Goal: Communication & Community: Participate in discussion

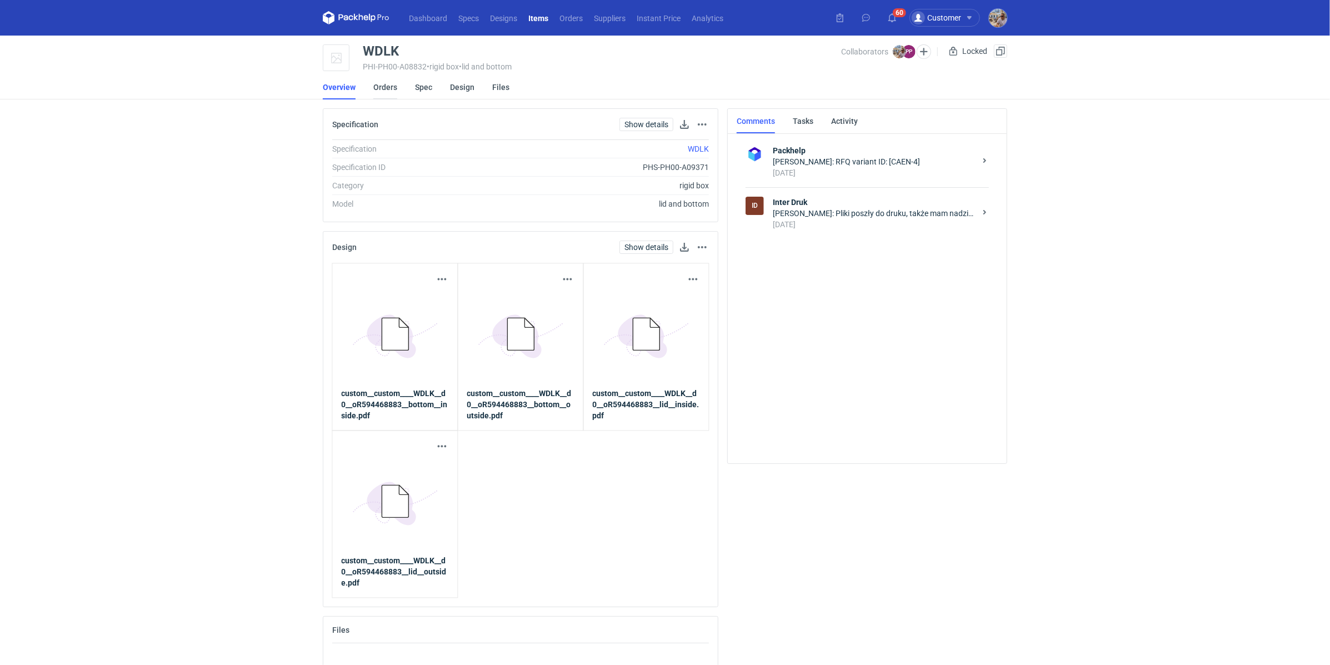
click at [379, 82] on link "Orders" at bounding box center [385, 87] width 24 height 24
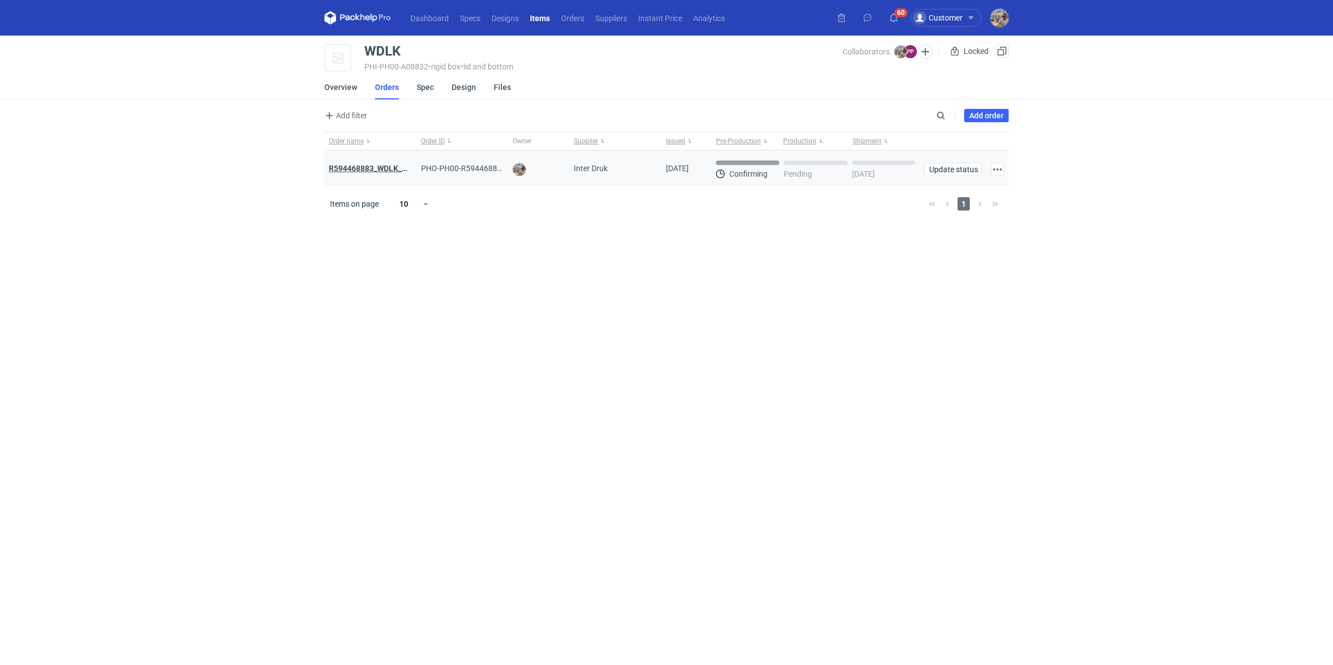
click at [375, 165] on strong "R594468883_WDLK_RPCD" at bounding box center [375, 168] width 93 height 9
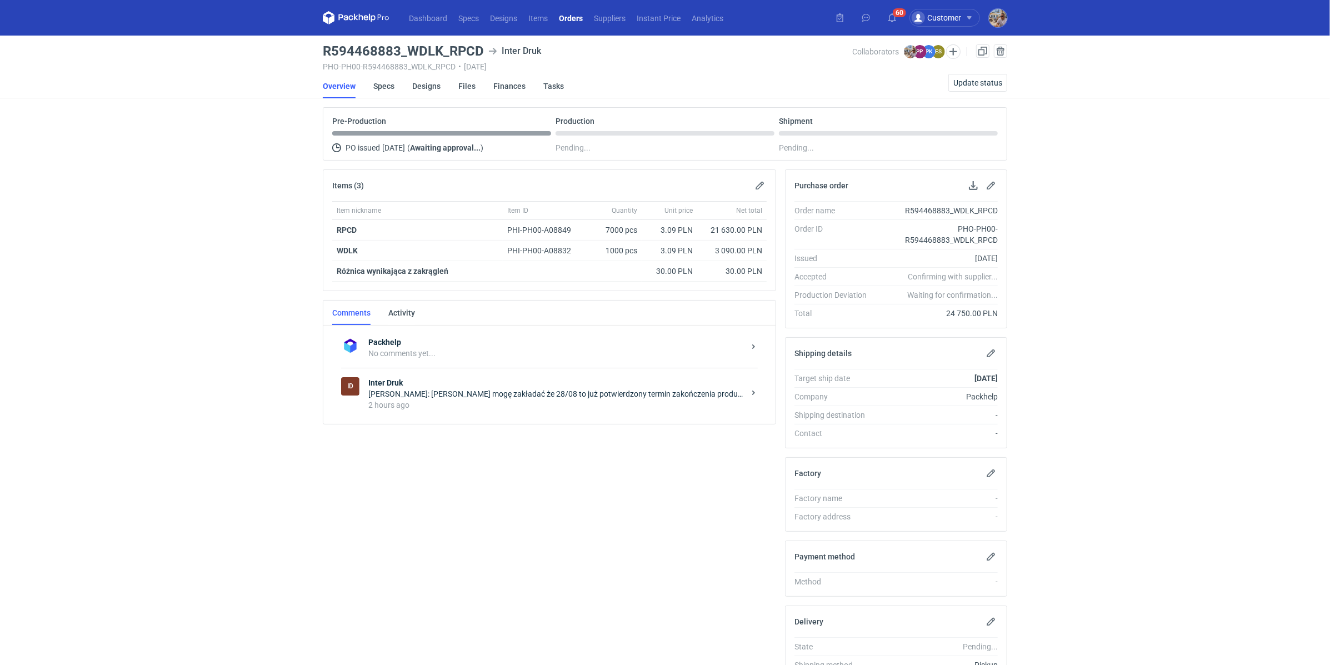
click at [382, 388] on div "[PERSON_NAME]: [PERSON_NAME] mogę zakładać że 28/08 to już potwierdzony termin …" at bounding box center [556, 393] width 376 height 11
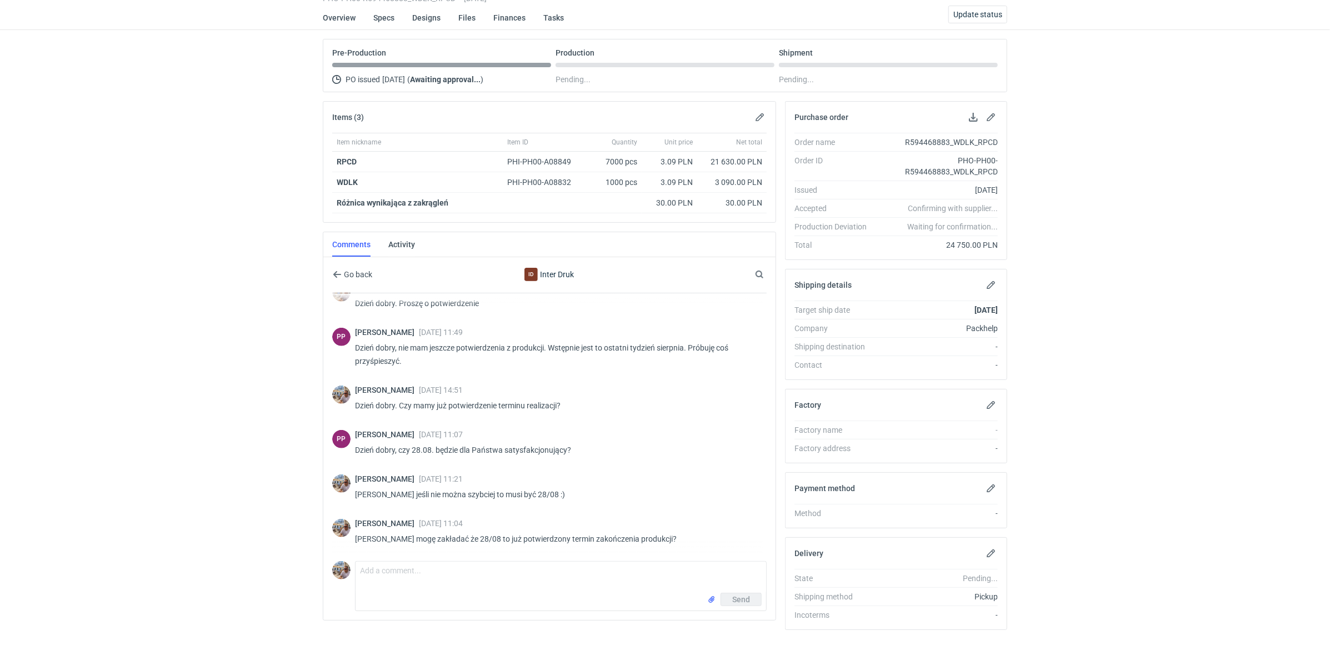
scroll to position [71, 0]
click at [489, 573] on textarea "Comment message" at bounding box center [560, 574] width 410 height 31
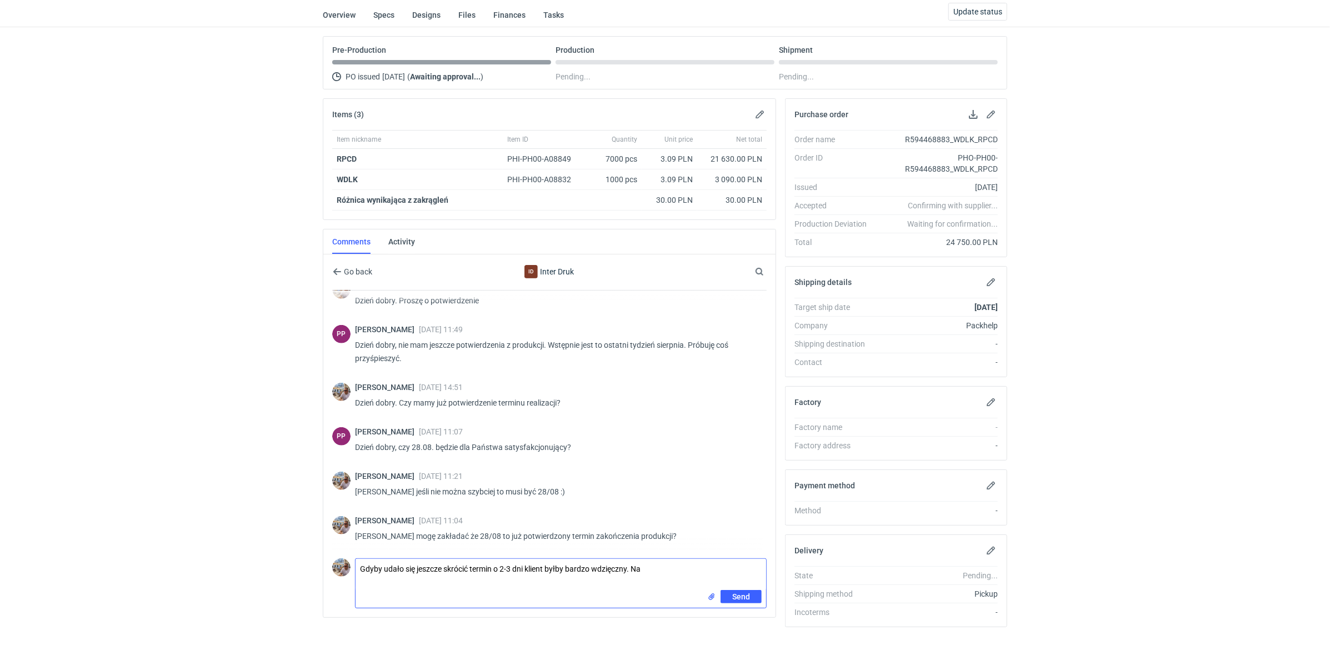
paste textarea "3.09"
type textarea "Gdyby udało się jeszcze skrócić termin o 2-3 dni klient byłby bardzo wdzięczny.…"
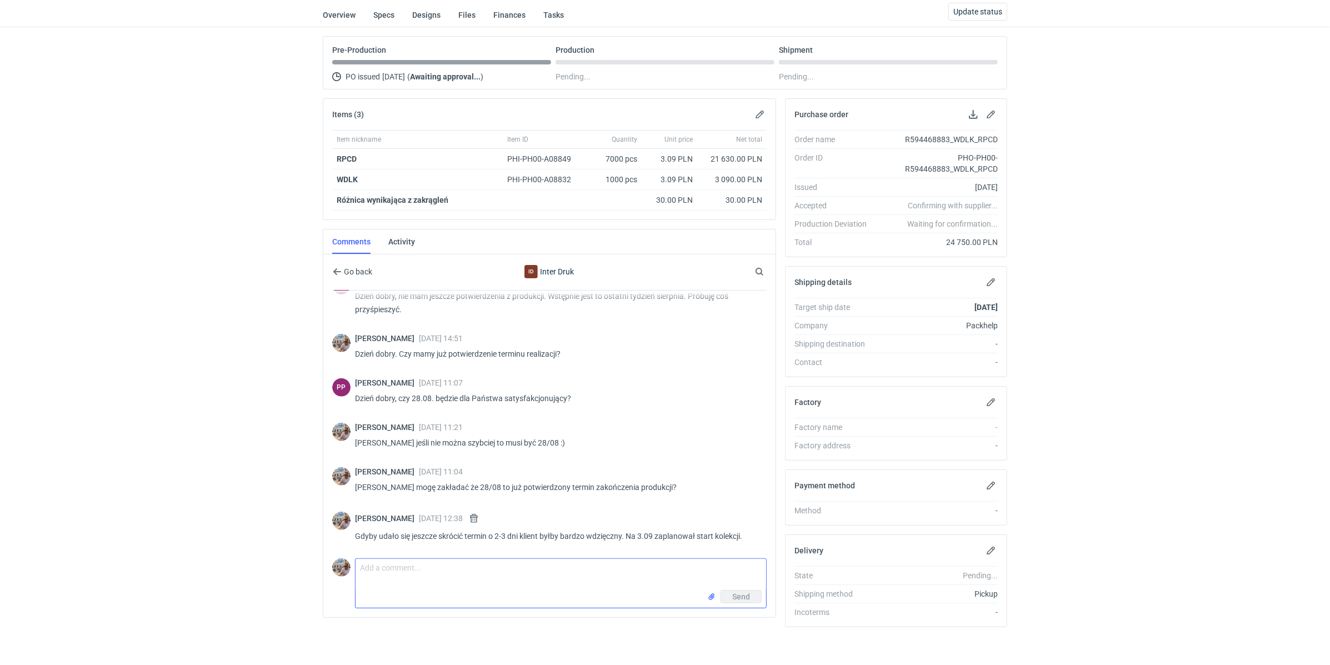
scroll to position [730, 0]
